Goal: Task Accomplishment & Management: Complete application form

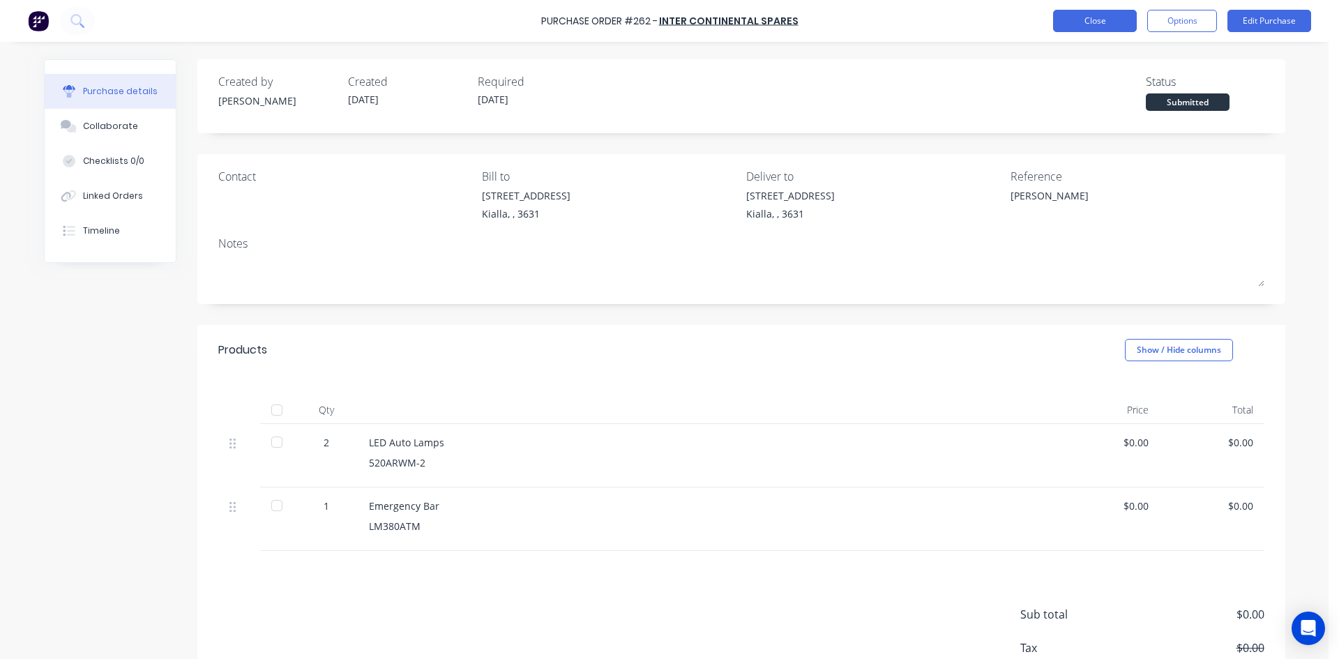
click at [1093, 24] on button "Close" at bounding box center [1095, 21] width 84 height 22
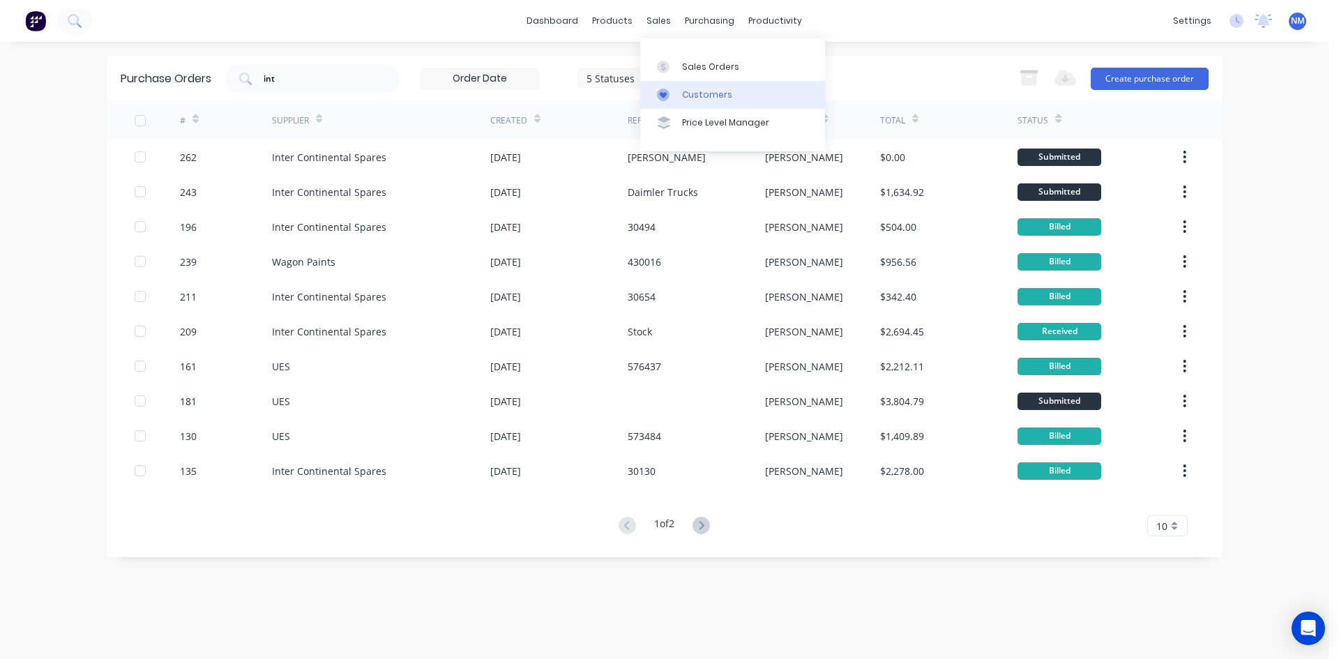
click at [731, 88] on link "Customers" at bounding box center [732, 95] width 185 height 28
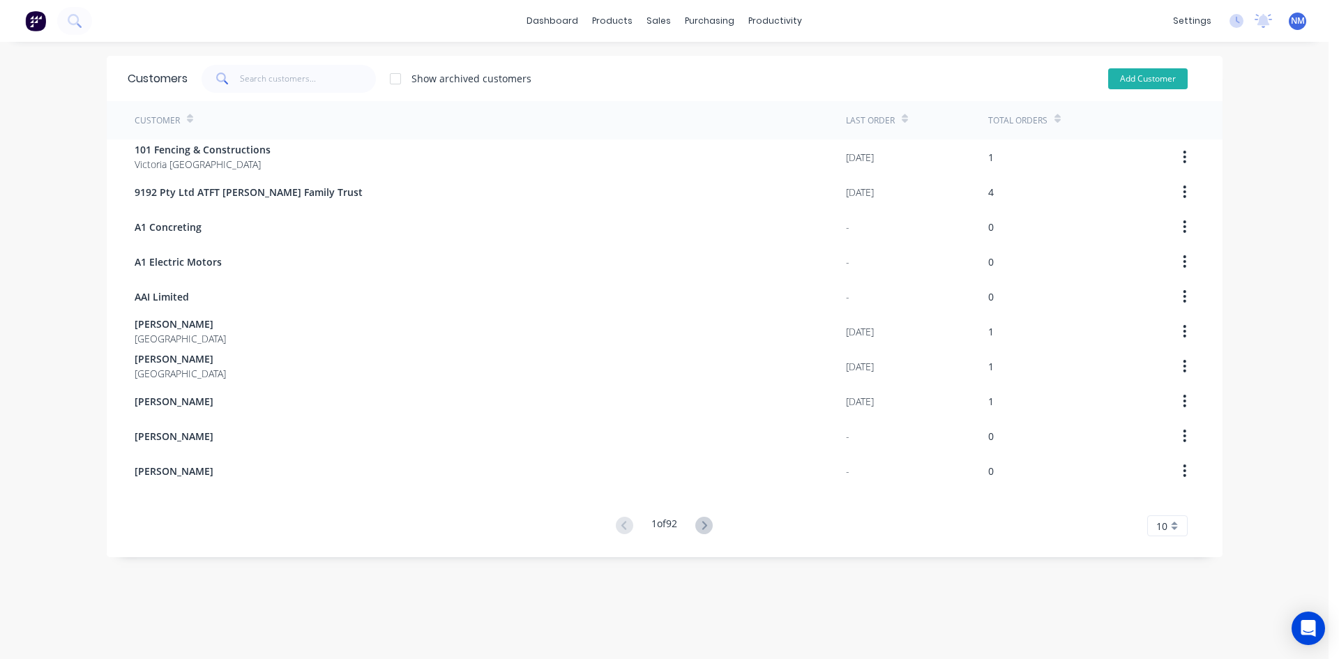
click at [1125, 73] on button "Add Customer" at bounding box center [1147, 78] width 79 height 21
select select "AU"
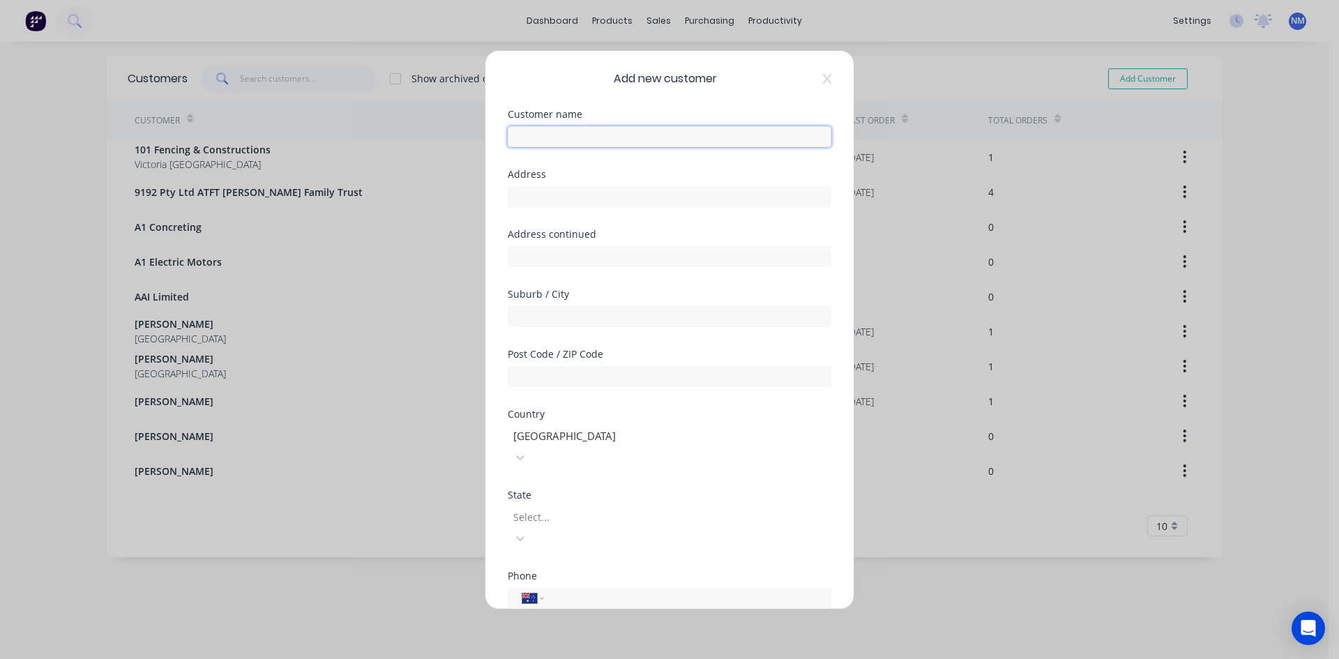
drag, startPoint x: 565, startPoint y: 130, endPoint x: 976, endPoint y: 198, distance: 416.2
click at [565, 130] on input "text" at bounding box center [670, 136] width 324 height 21
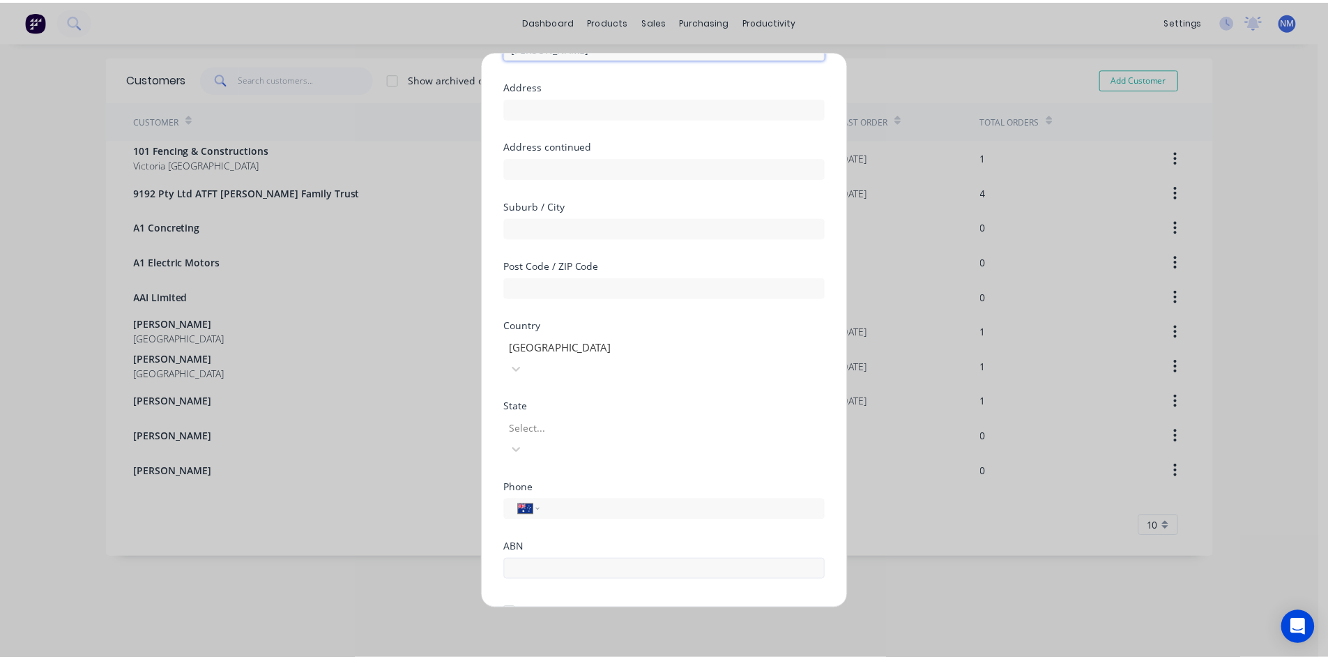
scroll to position [123, 0]
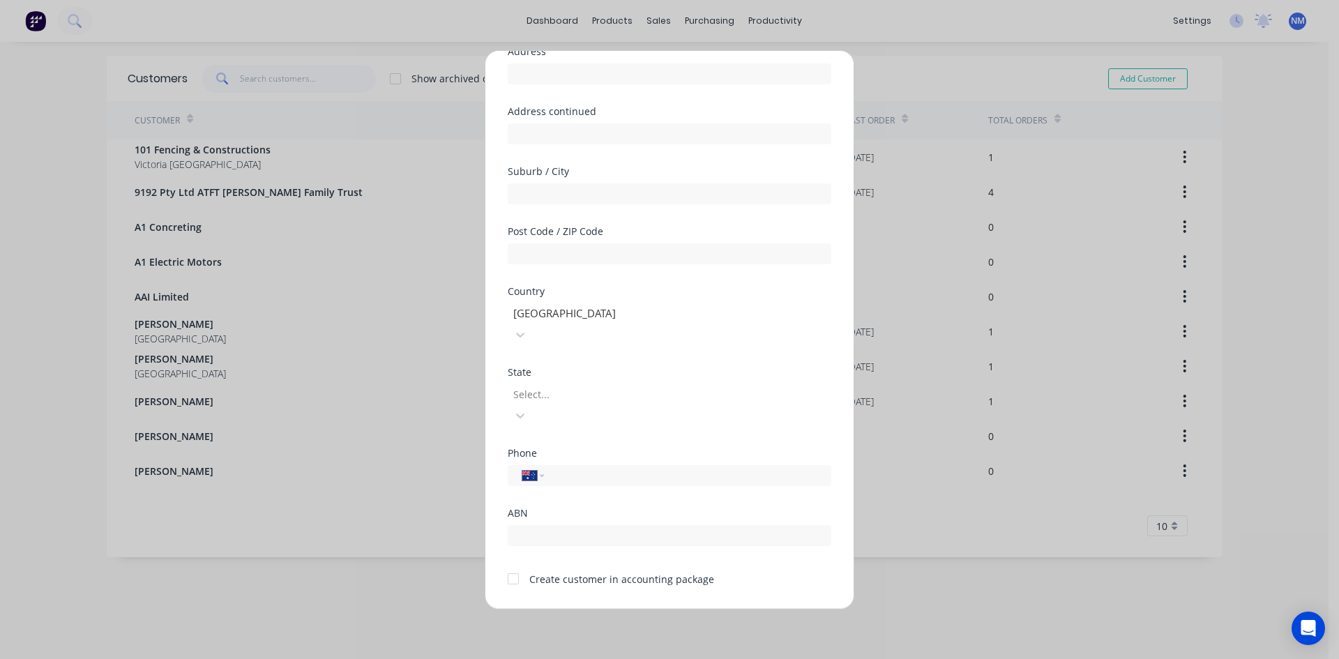
type input "[PERSON_NAME]"
click at [511, 565] on div at bounding box center [513, 579] width 28 height 28
click at [623, 609] on button "Save" at bounding box center [625, 620] width 77 height 22
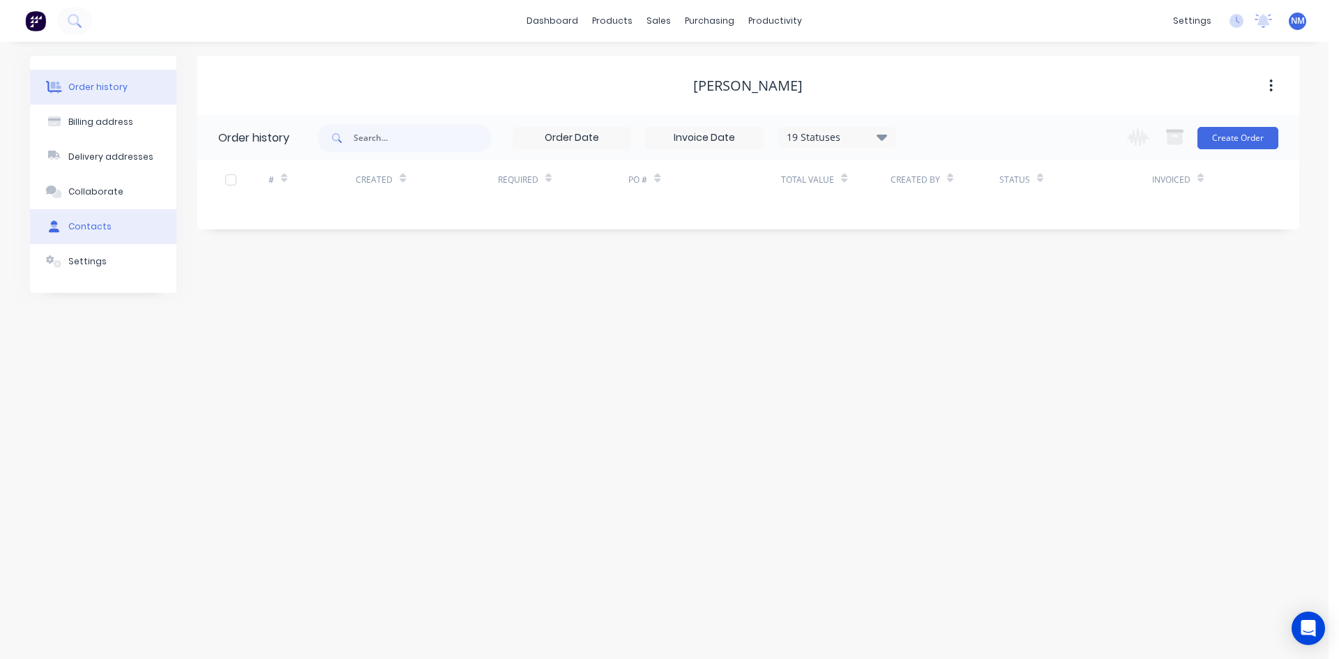
click at [103, 229] on div "Contacts" at bounding box center [89, 226] width 43 height 13
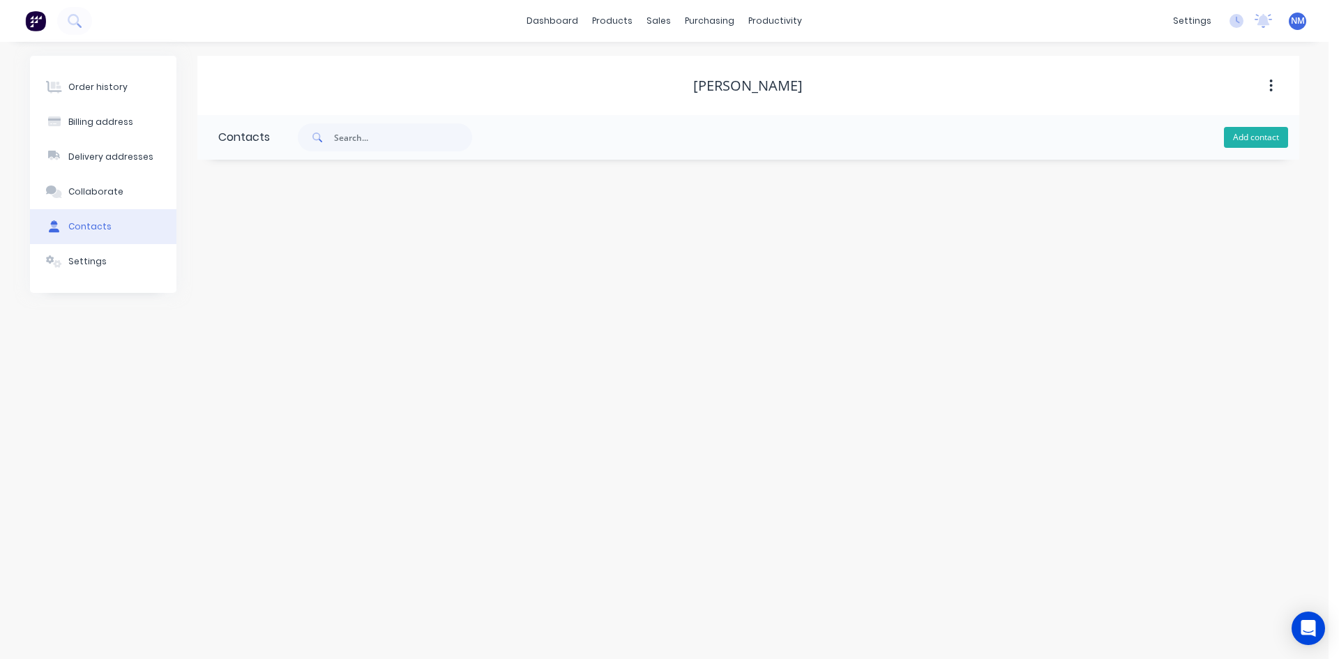
click at [1256, 132] on button "Add contact" at bounding box center [1256, 137] width 64 height 21
select select "AU"
drag, startPoint x: 283, startPoint y: 234, endPoint x: 307, endPoint y: 211, distance: 33.0
click at [284, 234] on input "text" at bounding box center [332, 239] width 228 height 21
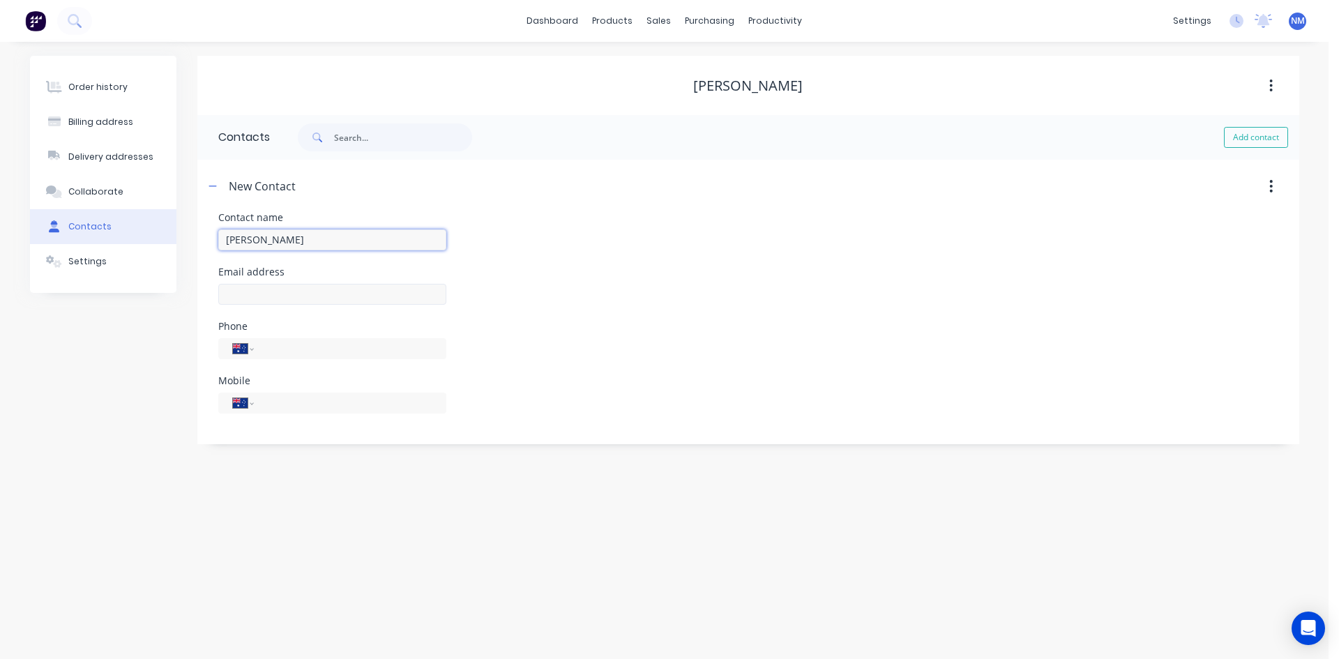
type input "[PERSON_NAME]"
click at [356, 294] on input "text" at bounding box center [332, 294] width 228 height 21
select select "AU"
click at [321, 296] on input "text" at bounding box center [332, 294] width 228 height 21
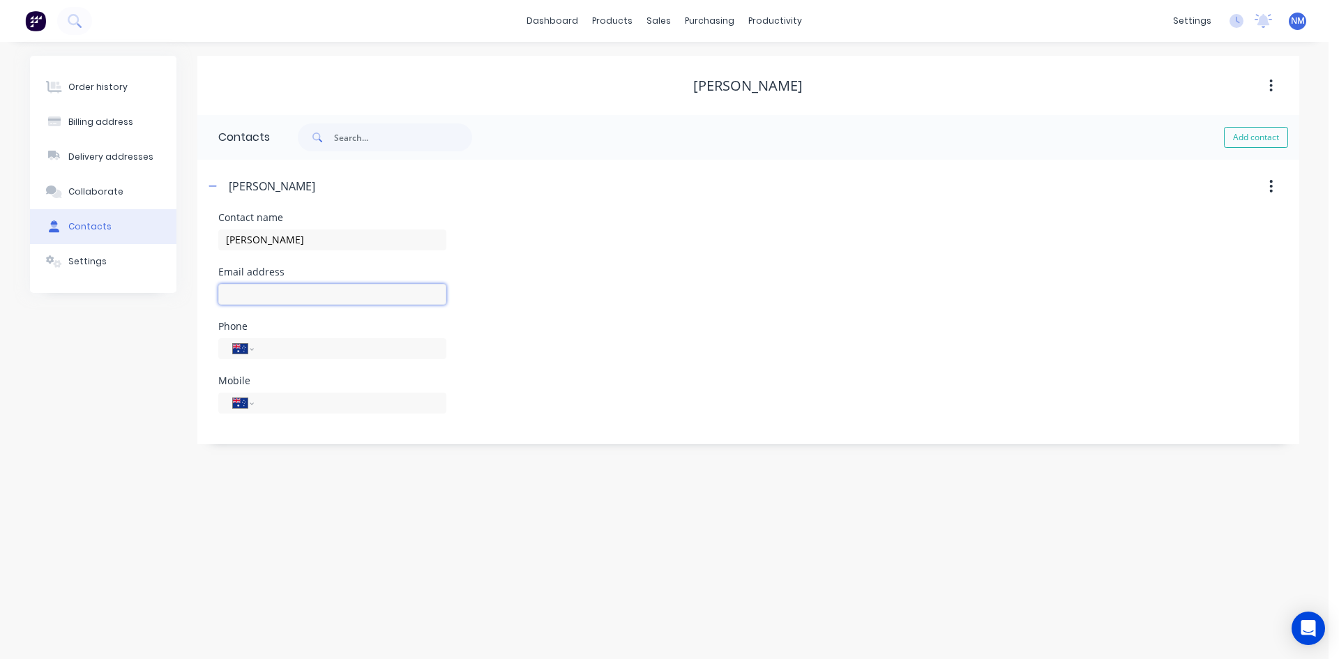
click at [321, 296] on input "text" at bounding box center [332, 294] width 228 height 21
type input "[EMAIL_ADDRESS][DOMAIN_NAME]"
click at [386, 412] on div "International [GEOGRAPHIC_DATA] [GEOGRAPHIC_DATA] [GEOGRAPHIC_DATA] [GEOGRAPHIC…" at bounding box center [332, 403] width 228 height 21
click at [382, 407] on input "tel" at bounding box center [347, 403] width 167 height 16
click at [380, 404] on input "tel" at bounding box center [347, 403] width 167 height 16
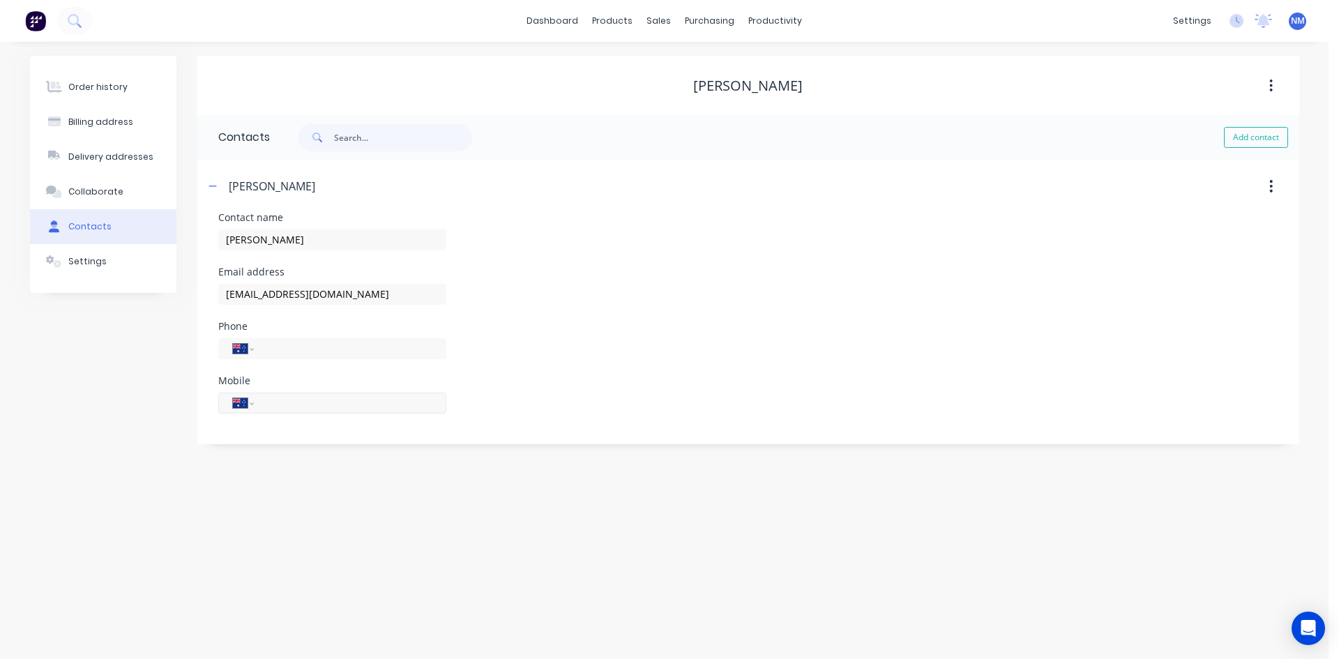
click at [380, 404] on input "tel" at bounding box center [347, 403] width 167 height 16
type input "0421 477 918"
click at [577, 367] on div "Phone International [GEOGRAPHIC_DATA] [GEOGRAPHIC_DATA] [GEOGRAPHIC_DATA] [GEOG…" at bounding box center [748, 348] width 1060 height 54
click at [128, 96] on button "Order history" at bounding box center [103, 87] width 146 height 35
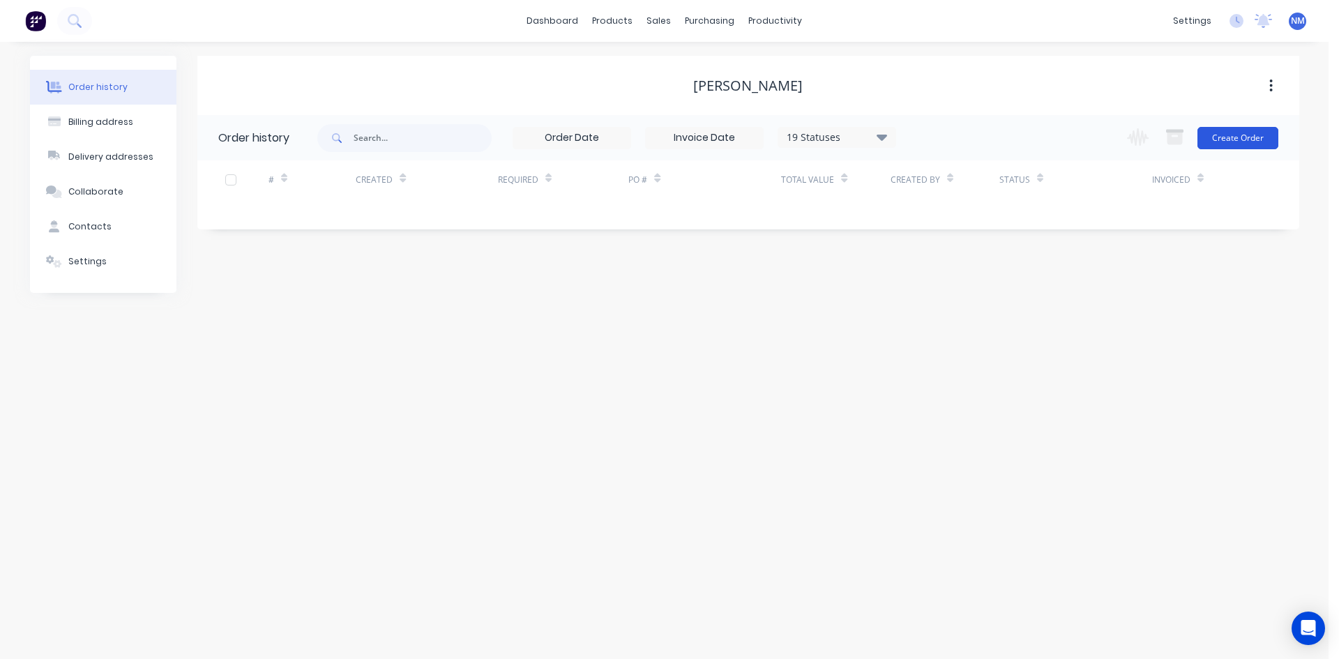
click at [1242, 144] on button "Create Order" at bounding box center [1237, 138] width 81 height 22
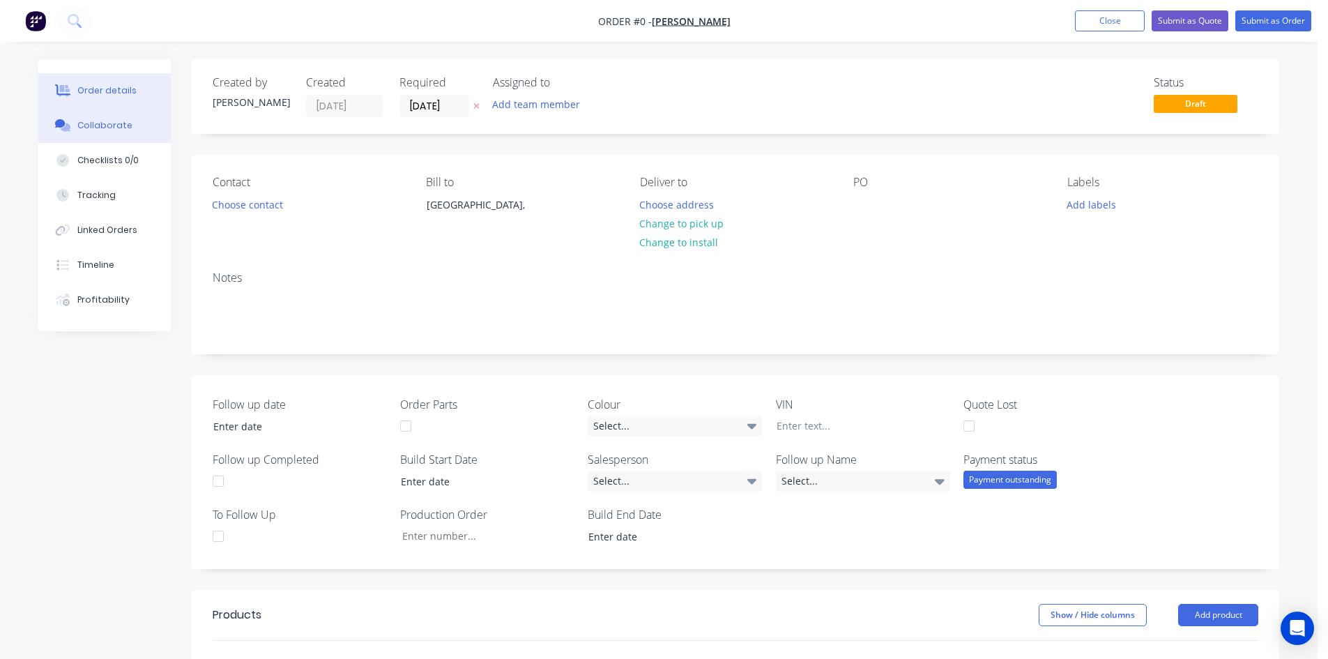
click at [107, 132] on button "Collaborate" at bounding box center [104, 125] width 132 height 35
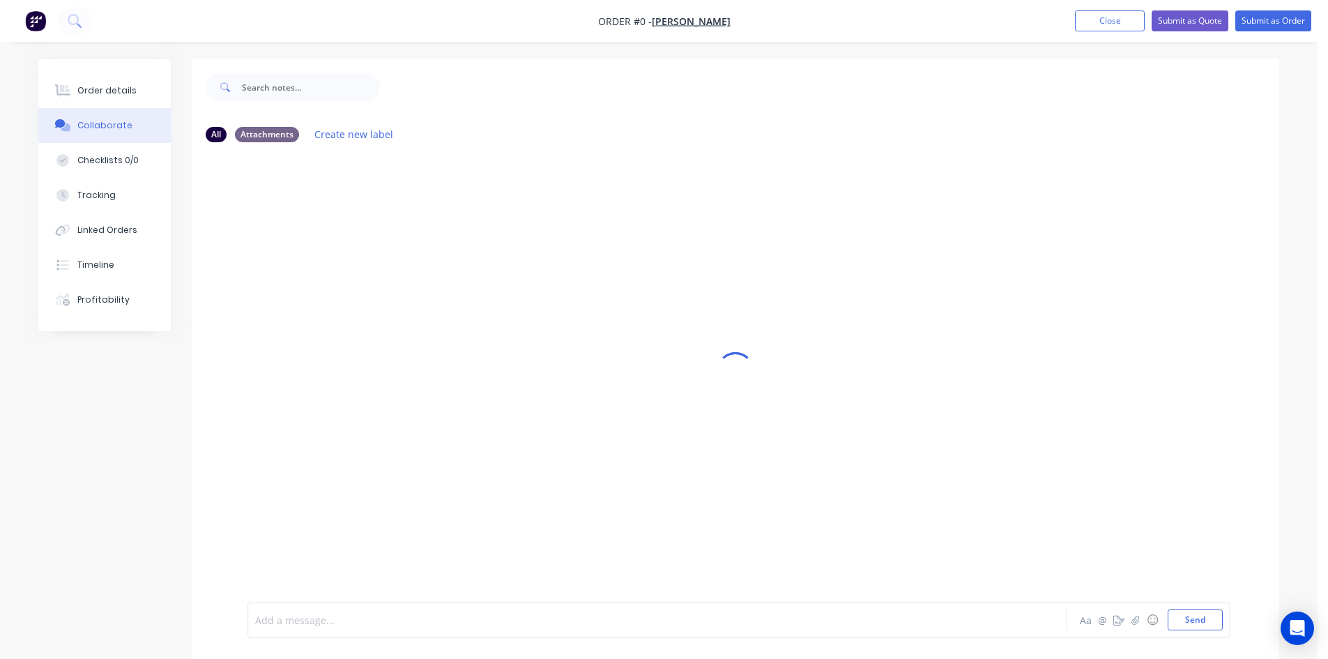
click at [307, 618] on div at bounding box center [618, 620] width 725 height 15
click at [114, 93] on div "Order details" at bounding box center [106, 90] width 59 height 13
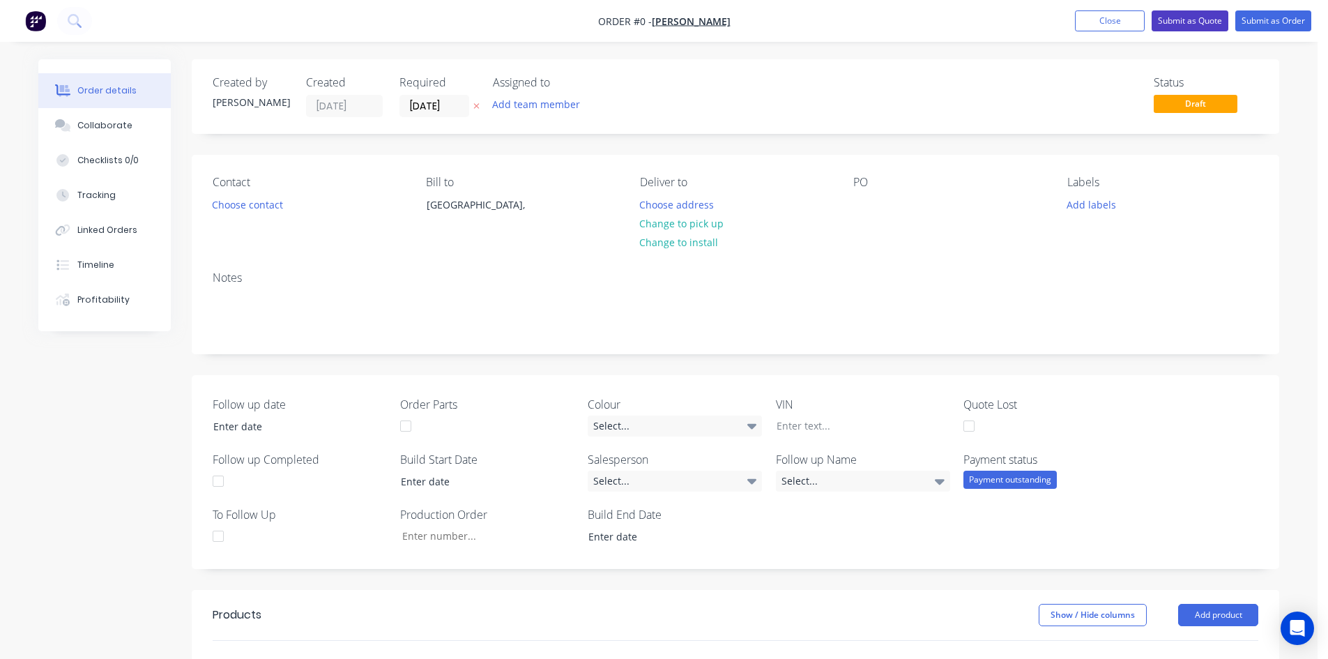
click at [1210, 19] on button "Submit as Quote" at bounding box center [1190, 20] width 77 height 21
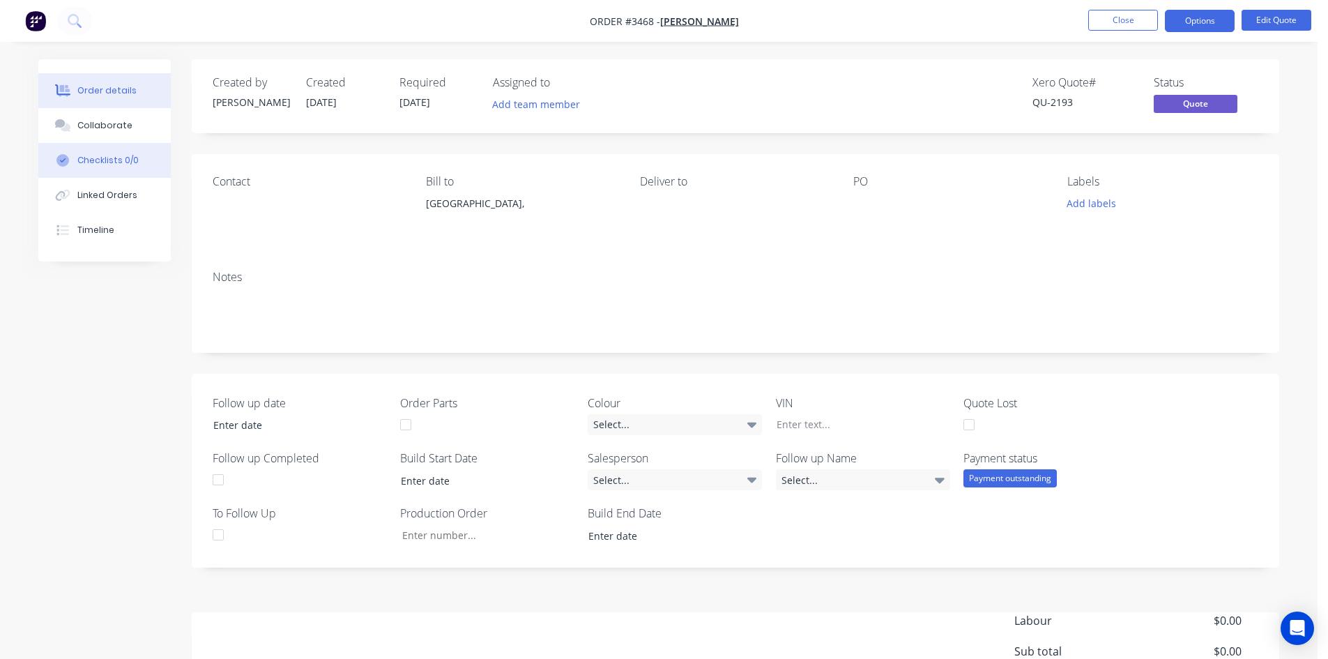
drag, startPoint x: 119, startPoint y: 128, endPoint x: 114, endPoint y: 161, distance: 33.7
click at [119, 128] on div "Collaborate" at bounding box center [104, 125] width 55 height 13
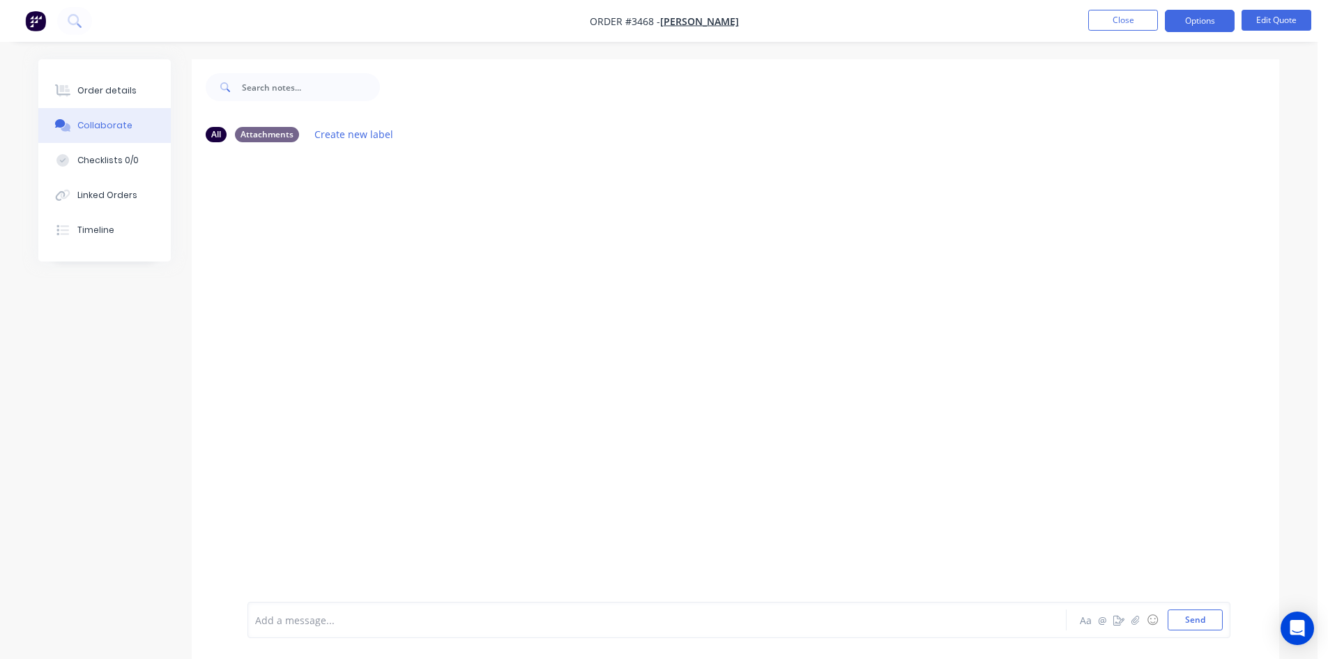
click at [491, 609] on div "Add a message... Aa @ ☺ Send" at bounding box center [739, 620] width 983 height 36
click at [328, 623] on div at bounding box center [618, 620] width 725 height 15
click at [1139, 624] on icon "button" at bounding box center [1136, 620] width 8 height 10
click at [1127, 611] on button "button" at bounding box center [1135, 619] width 17 height 17
click at [1203, 625] on button "Send" at bounding box center [1195, 619] width 55 height 21
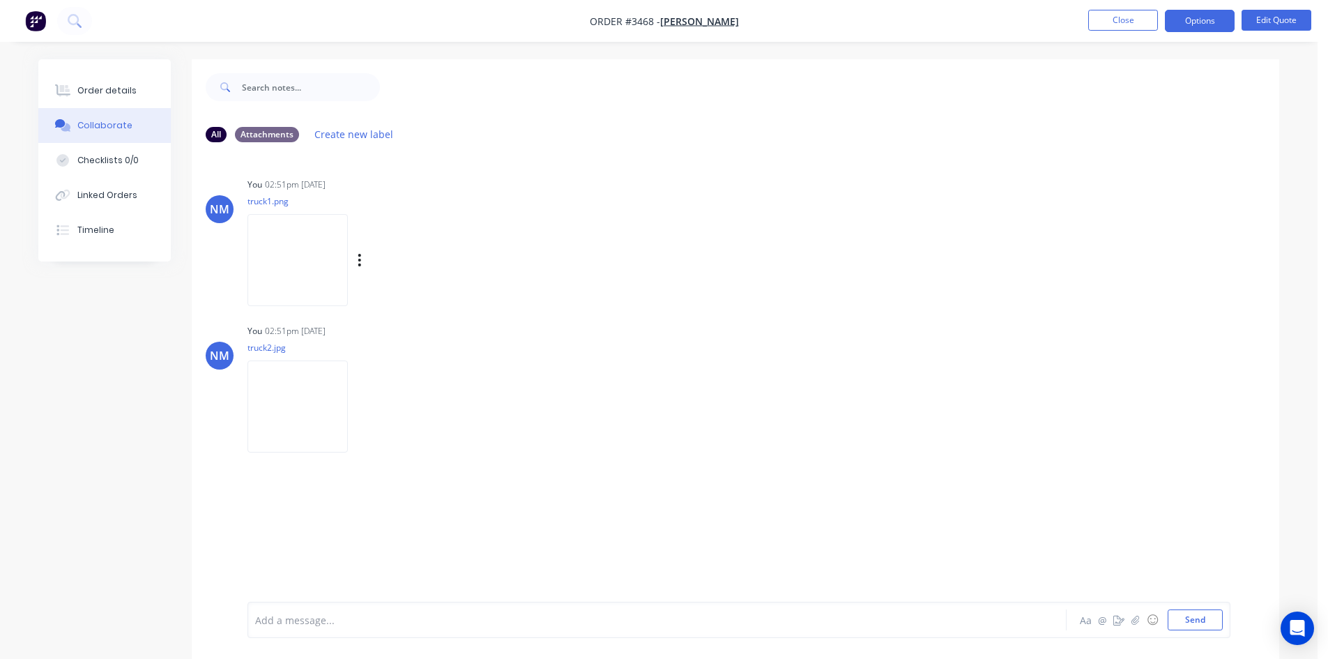
click at [309, 258] on img at bounding box center [298, 259] width 100 height 91
click at [302, 403] on img at bounding box center [298, 405] width 100 height 91
click at [102, 93] on div "Order details" at bounding box center [106, 90] width 59 height 13
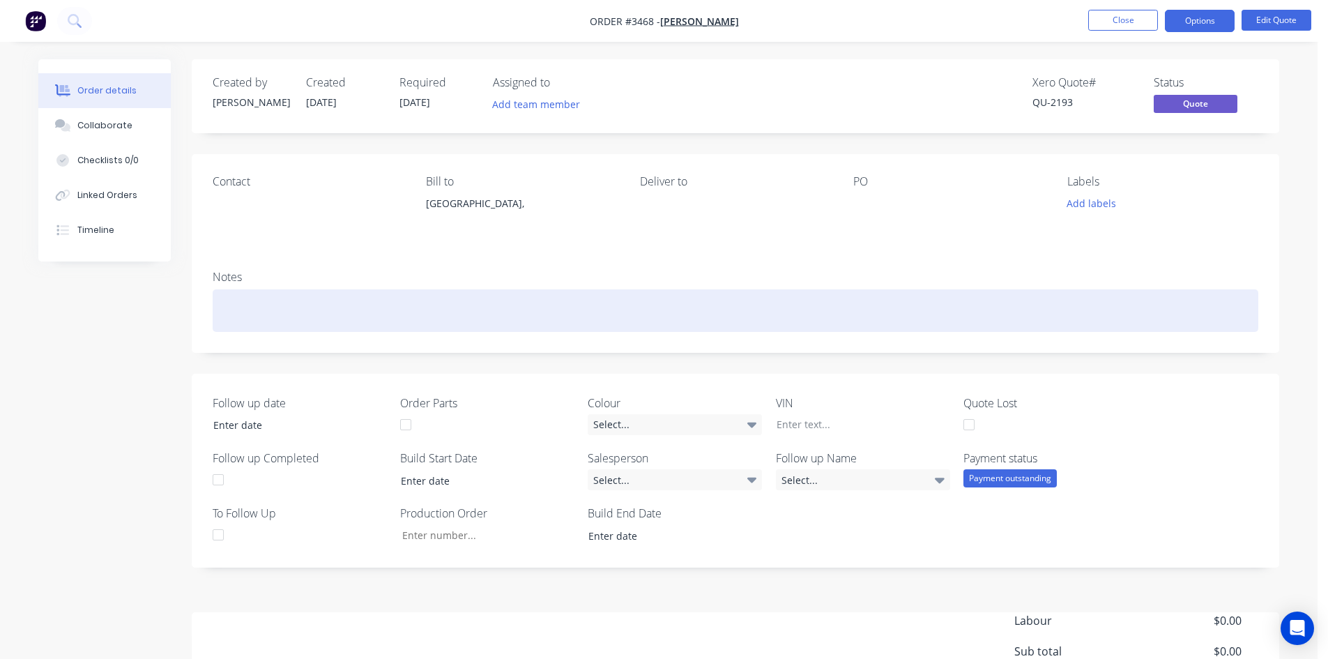
click at [311, 310] on div at bounding box center [736, 310] width 1046 height 43
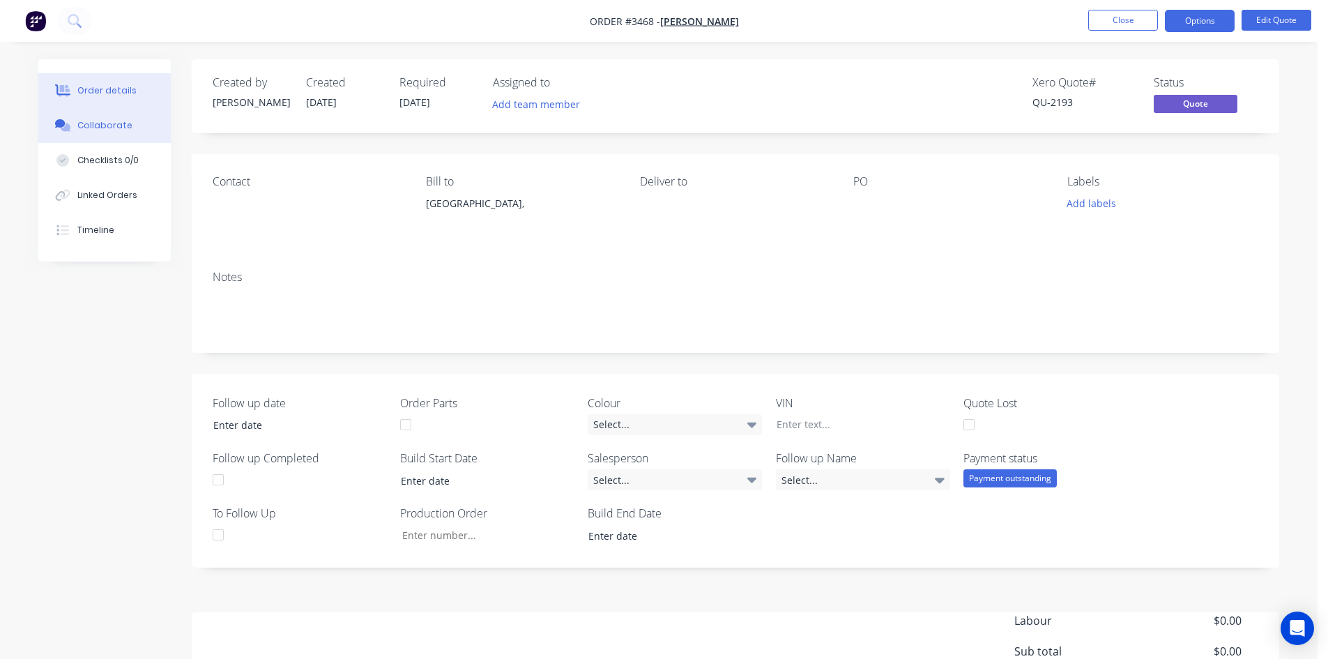
drag, startPoint x: 100, startPoint y: 120, endPoint x: 111, endPoint y: 120, distance: 11.2
click at [104, 120] on div "Collaborate" at bounding box center [104, 125] width 55 height 13
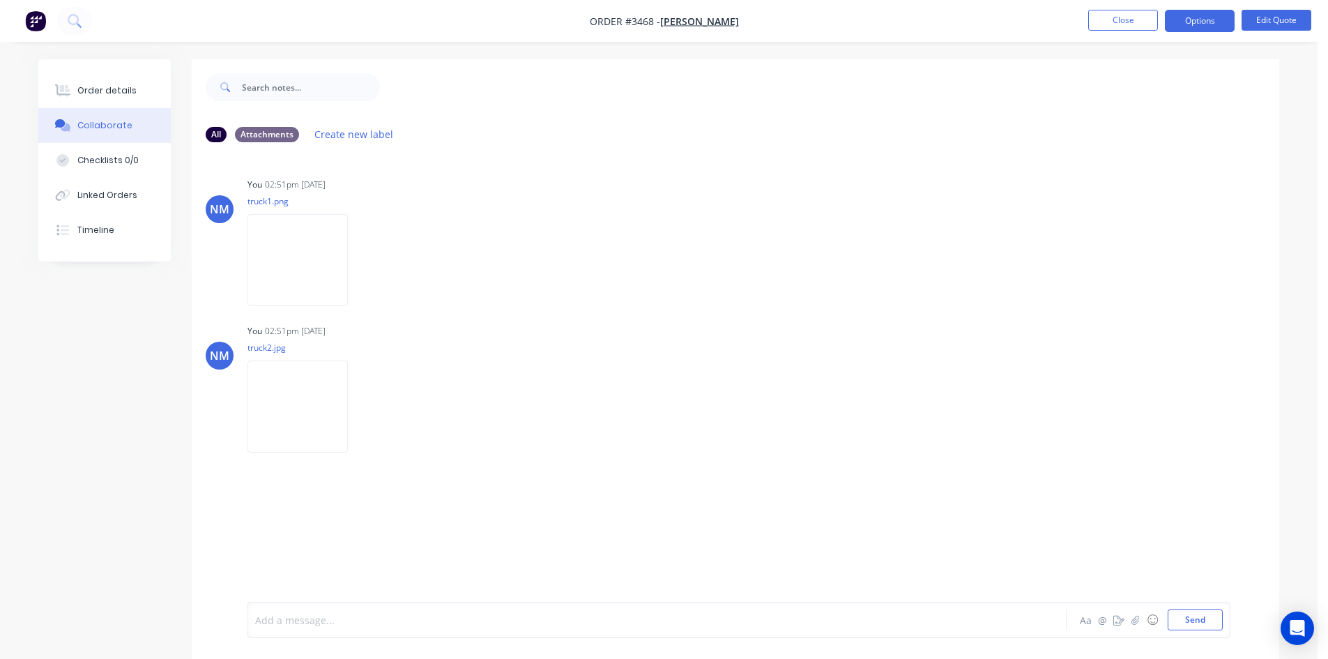
click at [400, 614] on div at bounding box center [618, 620] width 725 height 15
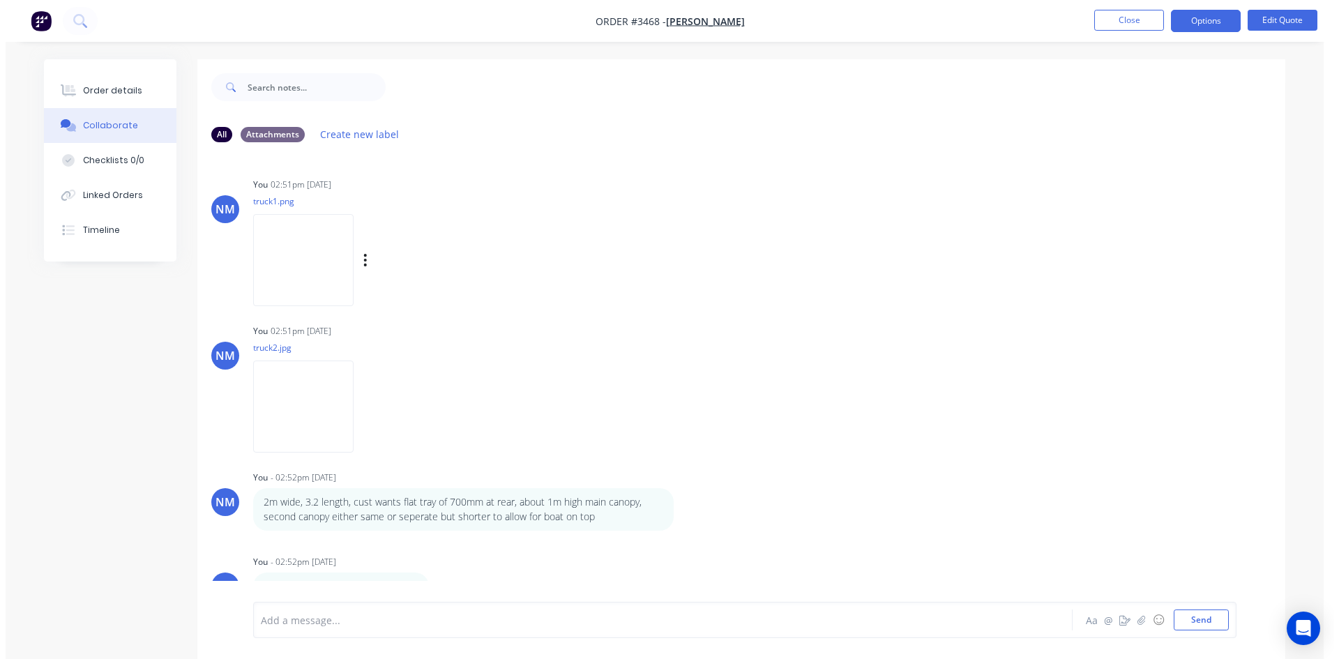
scroll to position [82, 0]
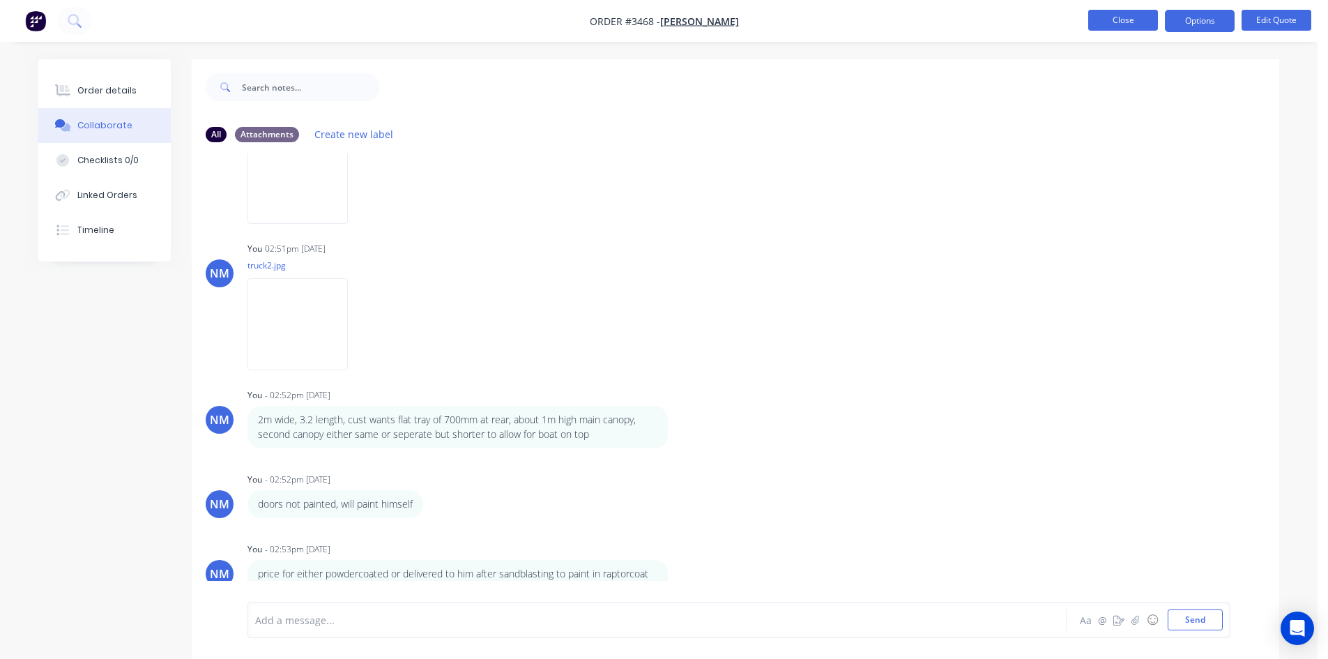
click at [1117, 20] on button "Close" at bounding box center [1123, 20] width 70 height 21
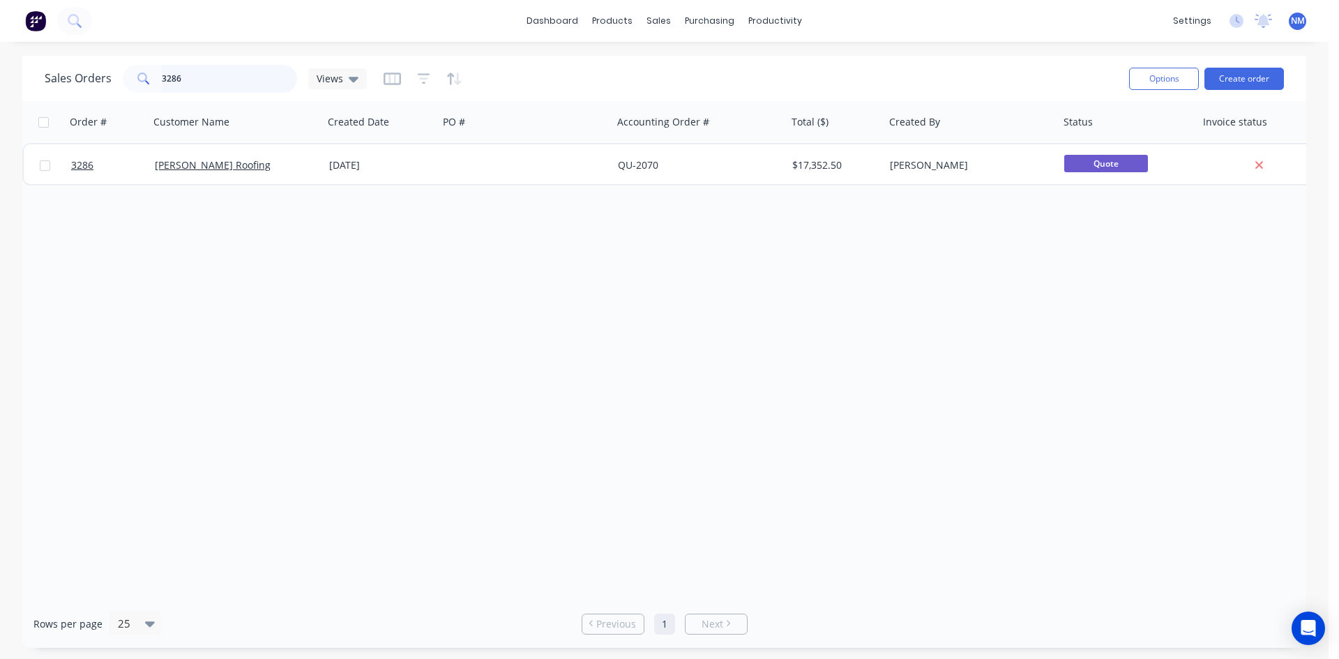
drag, startPoint x: 186, startPoint y: 75, endPoint x: 0, endPoint y: 62, distance: 186.6
click at [0, 64] on div "Sales Orders 3286 Views Options Create order Order # Customer Name Created Date…" at bounding box center [664, 352] width 1328 height 592
